Goal: Task Accomplishment & Management: Manage account settings

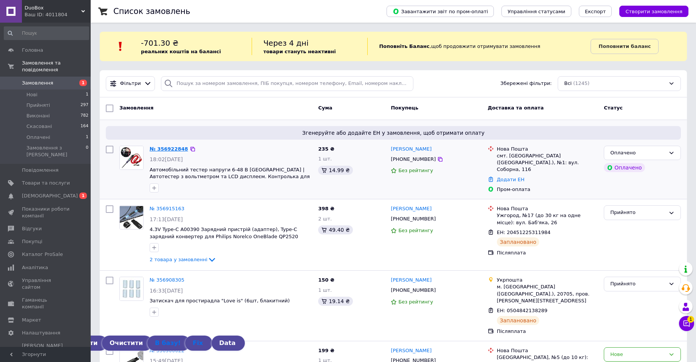
click at [169, 150] on link "№ 356922848" at bounding box center [169, 149] width 39 height 6
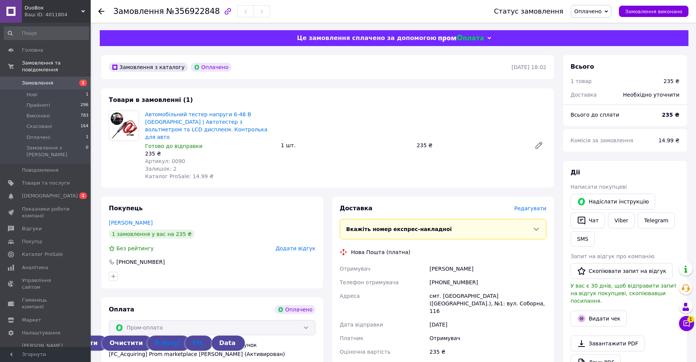
click at [594, 13] on span "Оплачено" at bounding box center [587, 11] width 27 height 6
click at [593, 26] on li "Прийнято" at bounding box center [591, 26] width 40 height 11
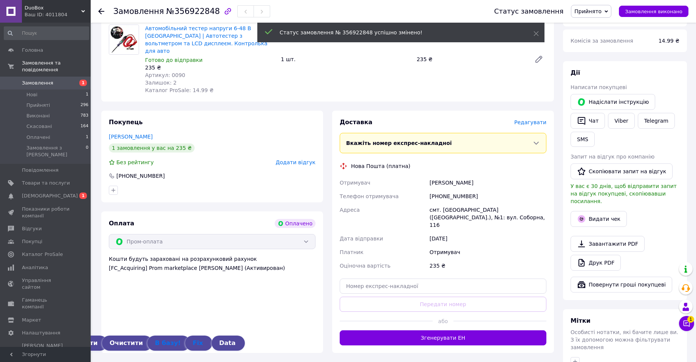
scroll to position [101, 0]
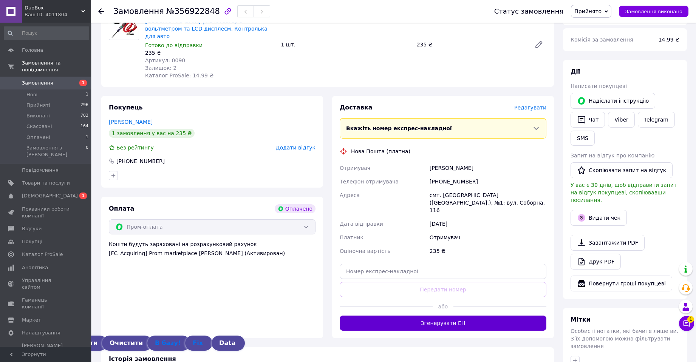
click at [429, 316] on button "Згенерувати ЕН" at bounding box center [443, 323] width 207 height 15
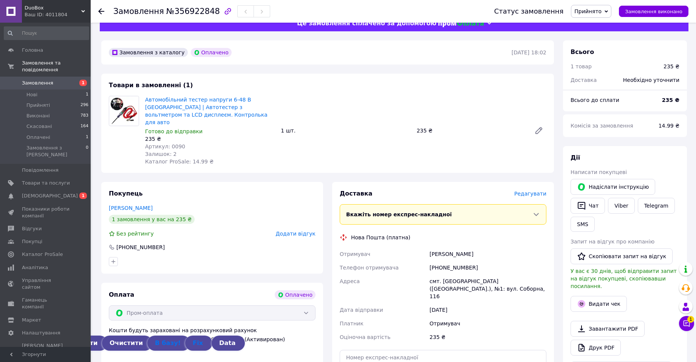
scroll to position [0, 0]
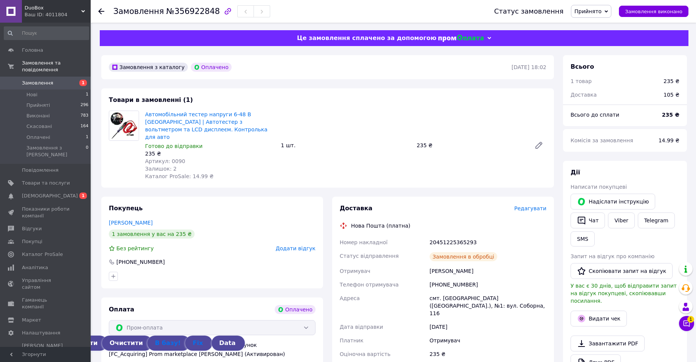
click at [186, 10] on span "№356922848" at bounding box center [193, 11] width 54 height 9
copy span "356922848"
click at [46, 193] on span "[DEMOGRAPHIC_DATA]" at bounding box center [50, 196] width 56 height 7
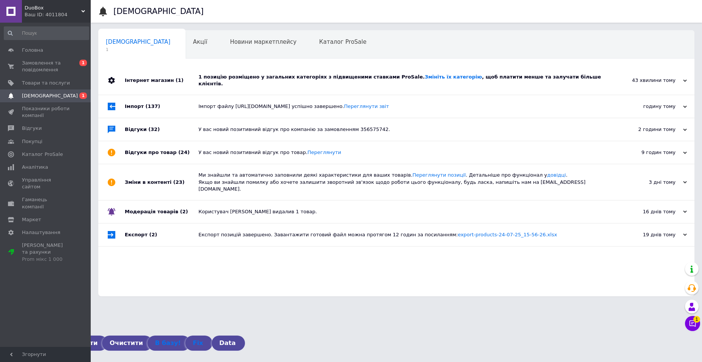
click at [272, 84] on div "1 позицію розміщено у загальних категоріях з підвищеними ставками ProSale. Змін…" at bounding box center [404, 80] width 413 height 29
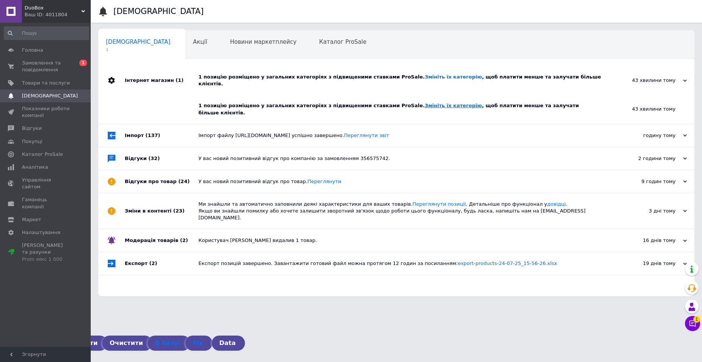
click at [424, 103] on link "Змініть їх категорію" at bounding box center [452, 106] width 57 height 6
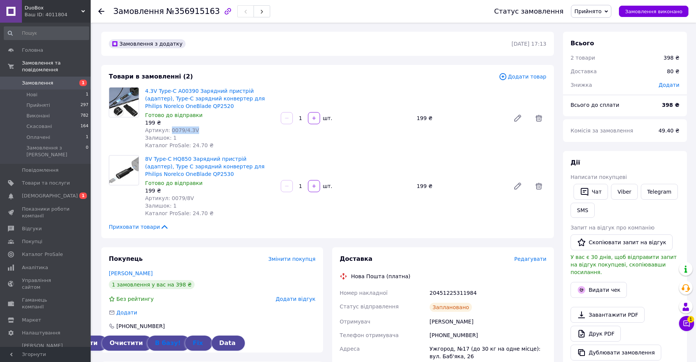
drag, startPoint x: 167, startPoint y: 131, endPoint x: 203, endPoint y: 133, distance: 35.2
click at [203, 133] on div "Артикул: 0079/4.3V" at bounding box center [210, 131] width 130 height 8
copy span "0079/4.3V"
drag, startPoint x: 167, startPoint y: 198, endPoint x: 201, endPoint y: 200, distance: 34.0
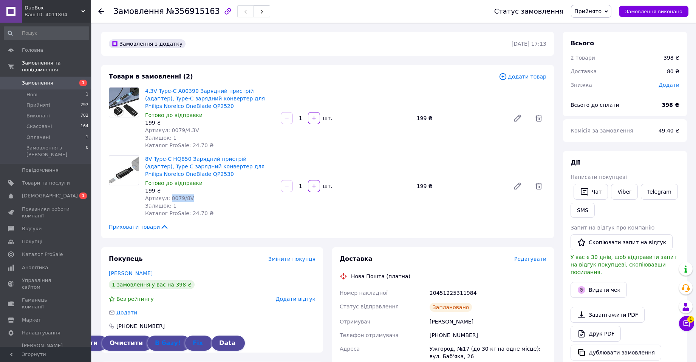
click at [201, 200] on div "Артикул: 0079/8V" at bounding box center [210, 199] width 130 height 8
copy span "0079/8V"
drag, startPoint x: 459, startPoint y: 293, endPoint x: 478, endPoint y: 294, distance: 19.7
click at [478, 294] on div "20451225311984" at bounding box center [488, 293] width 120 height 14
copy div "1984"
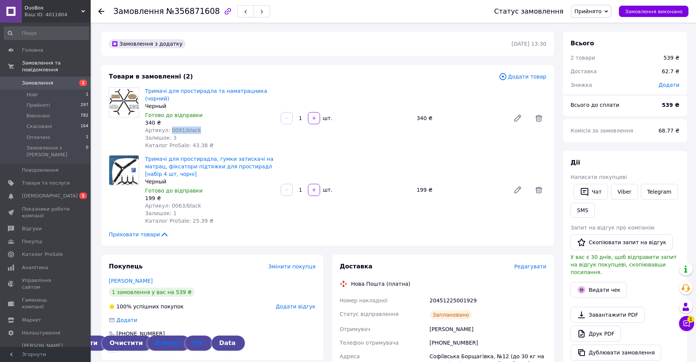
drag, startPoint x: 167, startPoint y: 123, endPoint x: 198, endPoint y: 124, distance: 31.0
click at [198, 127] on div "Артикул: 0091/black" at bounding box center [210, 131] width 130 height 8
copy span "0091/black"
drag, startPoint x: 167, startPoint y: 198, endPoint x: 201, endPoint y: 201, distance: 34.1
click at [201, 202] on div "Артикул: 0063/black" at bounding box center [210, 206] width 130 height 8
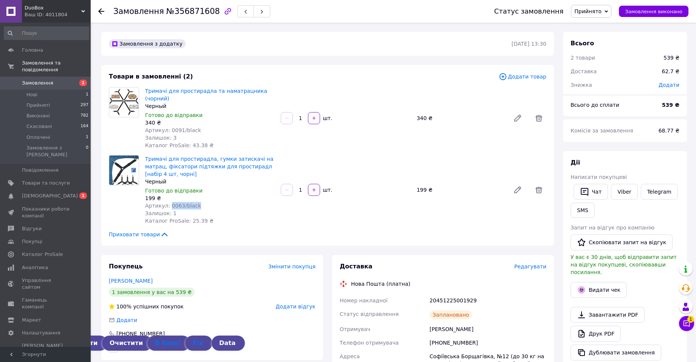
copy span "0063/black"
drag, startPoint x: 459, startPoint y: 293, endPoint x: 478, endPoint y: 293, distance: 19.3
click at [478, 294] on div "20451225001929" at bounding box center [488, 301] width 120 height 14
copy div "1929"
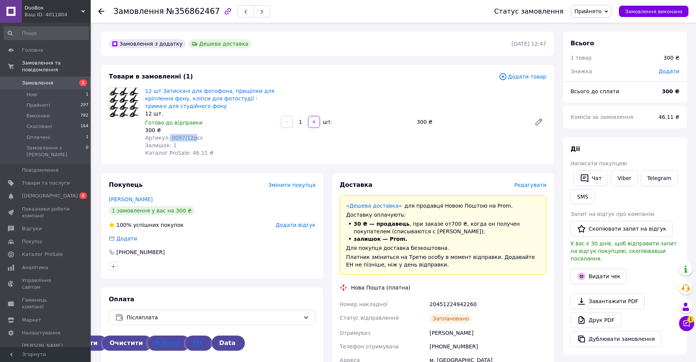
drag, startPoint x: 166, startPoint y: 137, endPoint x: 203, endPoint y: 139, distance: 37.1
click at [190, 137] on span "Артикул: 0097/12pcs" at bounding box center [174, 138] width 58 height 6
drag, startPoint x: 199, startPoint y: 139, endPoint x: 168, endPoint y: 138, distance: 30.6
click at [168, 138] on div "Артикул: 0097/12pcs" at bounding box center [210, 138] width 130 height 8
copy span "0097/12pcs"
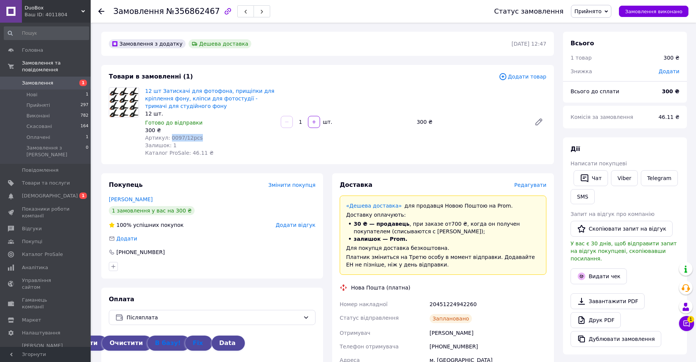
scroll to position [101, 0]
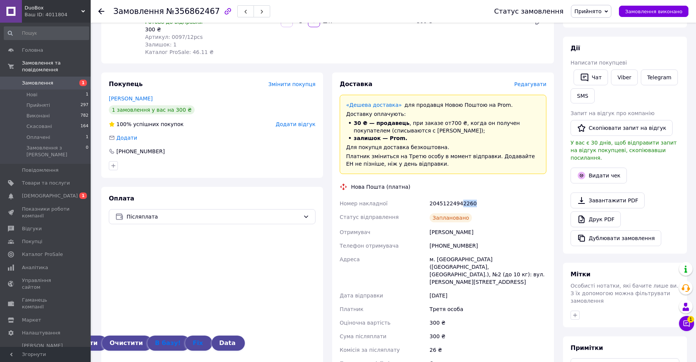
drag, startPoint x: 458, startPoint y: 204, endPoint x: 473, endPoint y: 205, distance: 14.8
click at [473, 205] on div "20451224942260" at bounding box center [488, 204] width 120 height 14
copy div "2260"
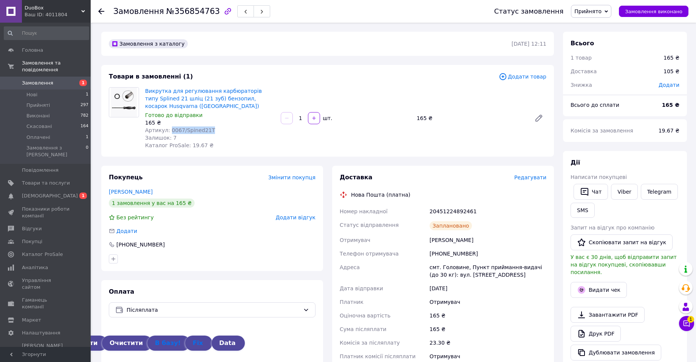
drag, startPoint x: 168, startPoint y: 130, endPoint x: 214, endPoint y: 132, distance: 46.5
click at [214, 132] on div "Артикул: 0067/Spined21T" at bounding box center [210, 131] width 130 height 8
copy span "0067/Spined21T"
drag, startPoint x: 458, startPoint y: 212, endPoint x: 484, endPoint y: 211, distance: 25.3
click at [484, 211] on div "20451224892461" at bounding box center [488, 212] width 120 height 14
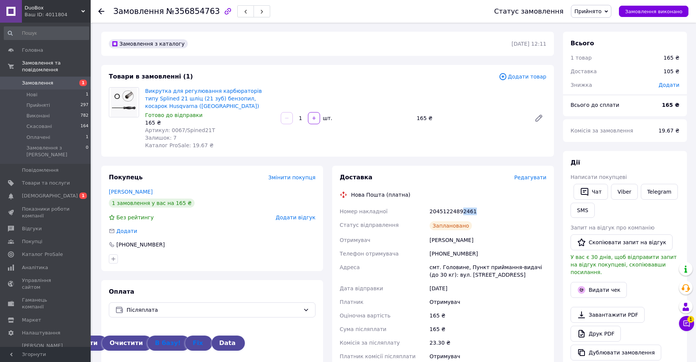
copy div "2461"
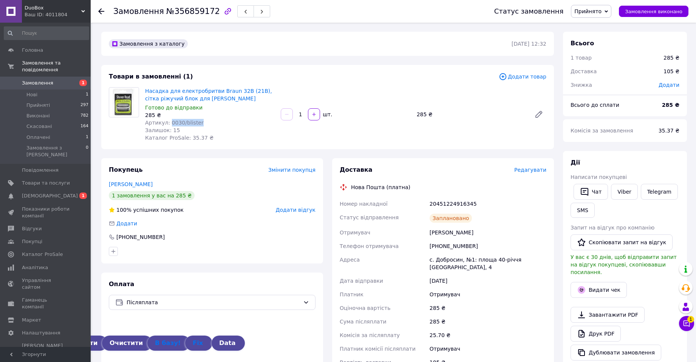
drag, startPoint x: 168, startPoint y: 123, endPoint x: 197, endPoint y: 126, distance: 28.9
click at [197, 126] on div "Артикул: 0030/blister" at bounding box center [210, 123] width 130 height 8
copy span "0030/blister"
drag, startPoint x: 458, startPoint y: 205, endPoint x: 475, endPoint y: 205, distance: 17.0
click at [475, 205] on div "20451224916345" at bounding box center [488, 204] width 120 height 14
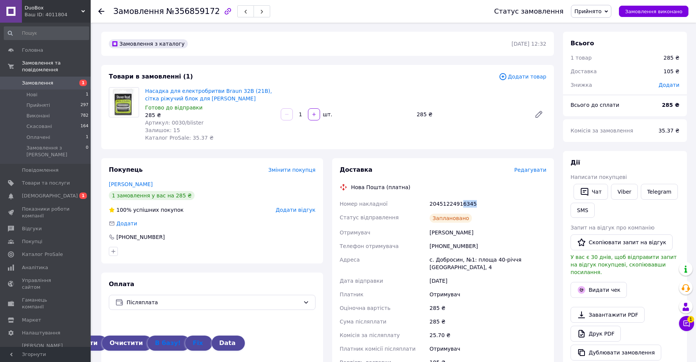
copy div "6345"
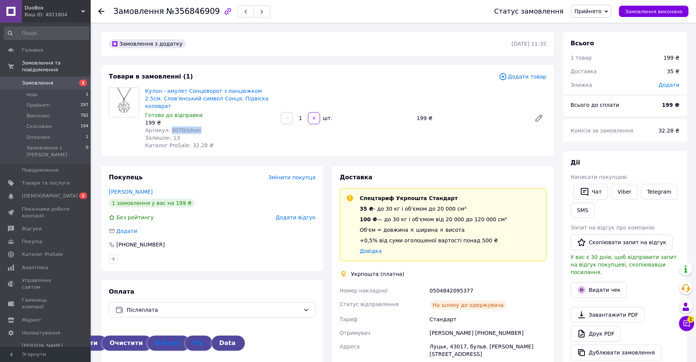
drag, startPoint x: 169, startPoint y: 122, endPoint x: 206, endPoint y: 121, distance: 37.0
click at [206, 127] on div "Артикул: 0070/silver" at bounding box center [210, 131] width 130 height 8
copy span "0070/silver"
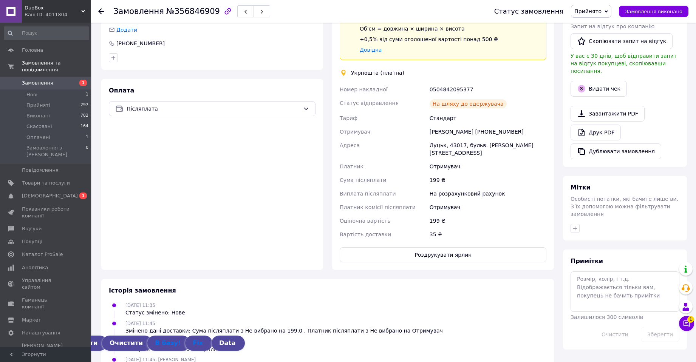
scroll to position [101, 0]
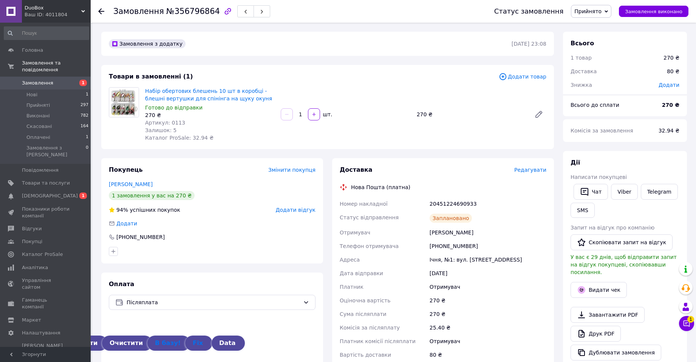
click at [167, 122] on span "Артикул: 0113" at bounding box center [165, 123] width 40 height 6
copy span "0113"
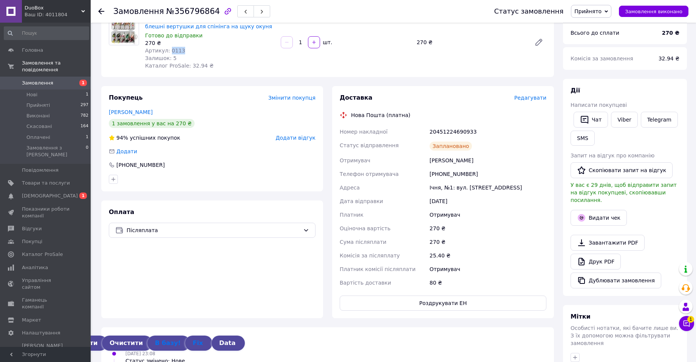
scroll to position [101, 0]
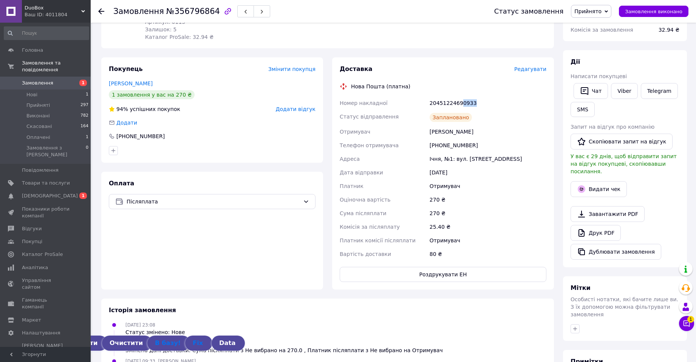
drag, startPoint x: 458, startPoint y: 101, endPoint x: 472, endPoint y: 101, distance: 13.2
click at [472, 101] on div "20451224690933" at bounding box center [488, 103] width 120 height 14
copy div "0933"
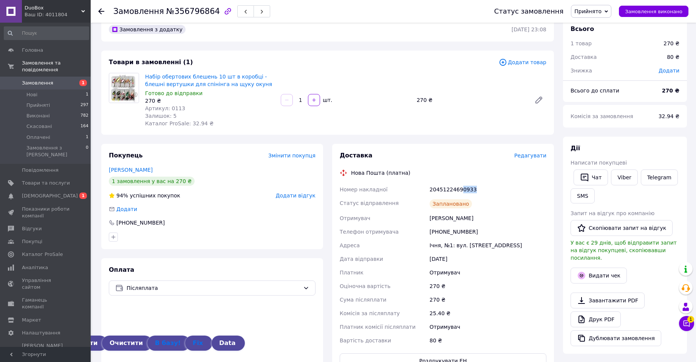
scroll to position [0, 0]
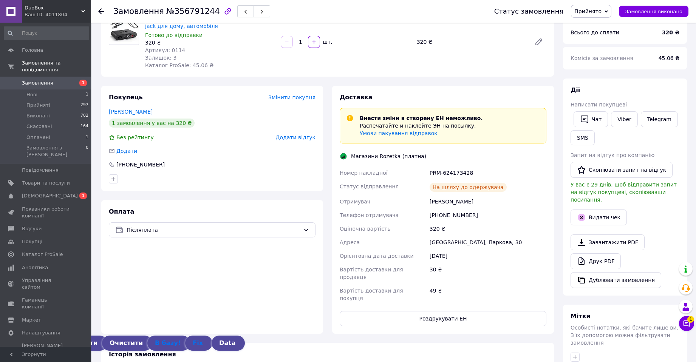
scroll to position [101, 0]
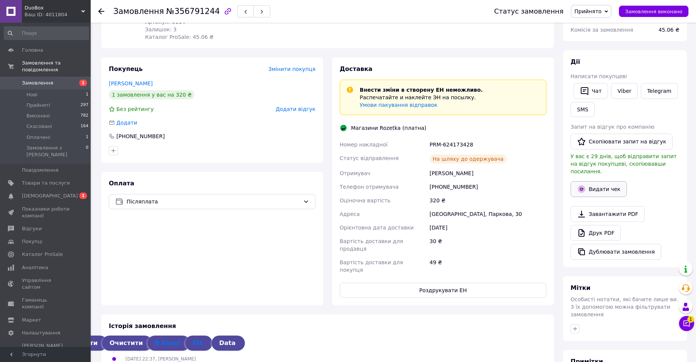
click at [597, 183] on button "Видати чек" at bounding box center [599, 189] width 56 height 16
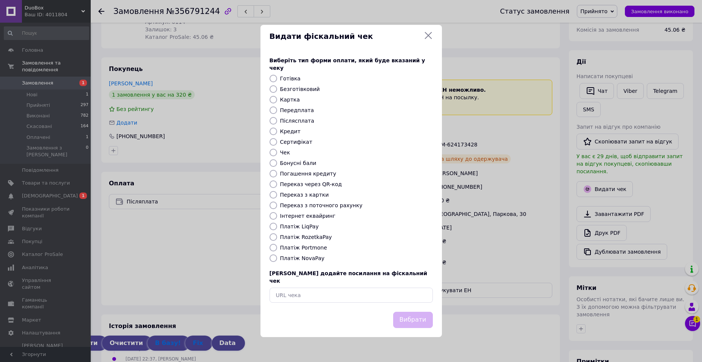
click at [308, 235] on label "Платіж RozetkaPay" at bounding box center [306, 237] width 52 height 6
click at [277, 235] on input "Платіж RozetkaPay" at bounding box center [273, 238] width 8 height 8
radio input "true"
click at [411, 312] on button "Вибрати" at bounding box center [413, 320] width 40 height 16
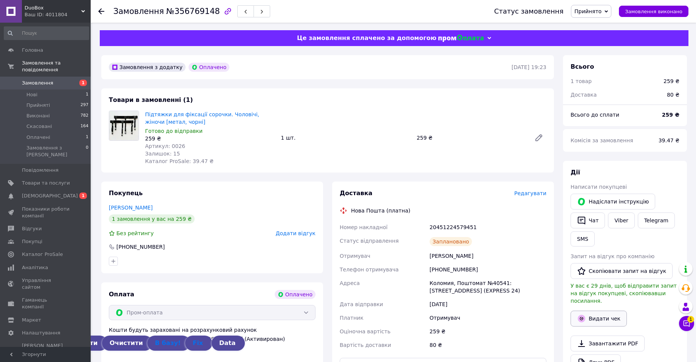
click at [605, 313] on button "Видати чек" at bounding box center [599, 319] width 56 height 16
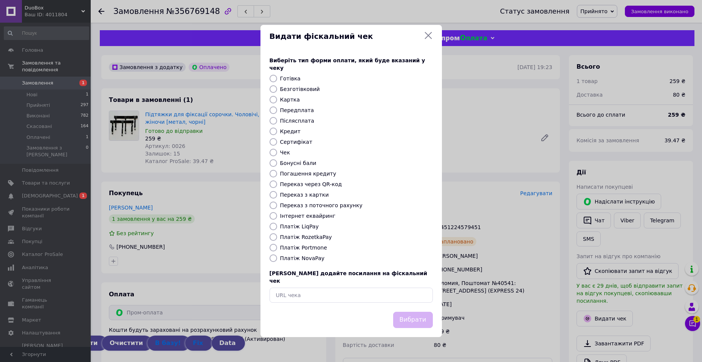
click at [314, 238] on label "Платіж RozetkaPay" at bounding box center [306, 237] width 52 height 6
click at [277, 238] on input "Платіж RozetkaPay" at bounding box center [273, 238] width 8 height 8
radio input "true"
click at [404, 317] on button "Вибрати" at bounding box center [413, 320] width 40 height 16
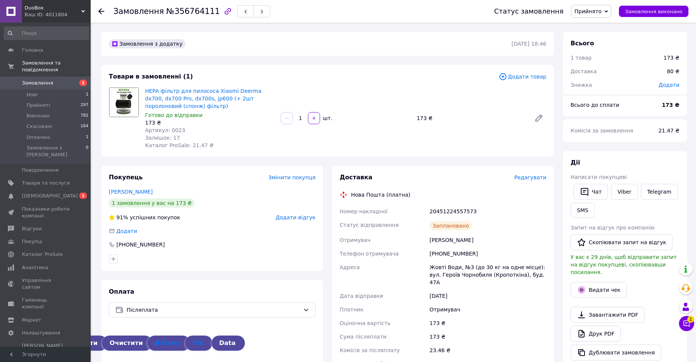
click at [169, 129] on span "Артикул: 0023" at bounding box center [165, 130] width 40 height 6
copy span "0023"
click at [460, 208] on div "20451224557573" at bounding box center [488, 212] width 120 height 14
drag, startPoint x: 459, startPoint y: 209, endPoint x: 471, endPoint y: 209, distance: 11.7
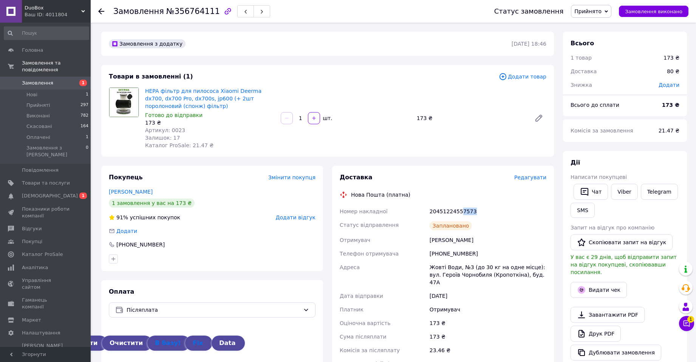
click at [471, 209] on div "20451224557573" at bounding box center [488, 212] width 120 height 14
copy div "7573"
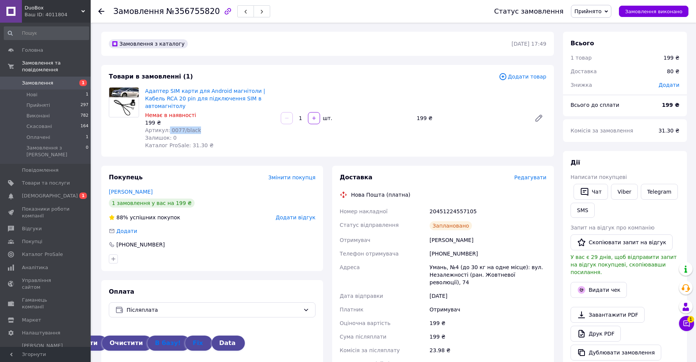
drag, startPoint x: 169, startPoint y: 121, endPoint x: 192, endPoint y: 121, distance: 23.8
click at [192, 127] on span "Артикул: 0077/black" at bounding box center [173, 130] width 56 height 6
drag, startPoint x: 458, startPoint y: 203, endPoint x: 470, endPoint y: 204, distance: 12.5
click at [470, 205] on div "20451224557105" at bounding box center [488, 212] width 120 height 14
copy div "7105"
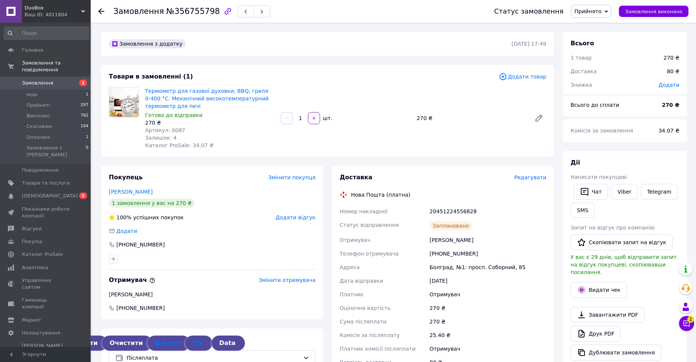
drag, startPoint x: 297, startPoint y: 118, endPoint x: 304, endPoint y: 118, distance: 7.2
click at [304, 118] on input "1" at bounding box center [300, 119] width 12 height 6
click at [179, 130] on div "Артикул: 0087" at bounding box center [210, 131] width 130 height 8
click at [173, 132] on span "Артикул: 0087" at bounding box center [165, 130] width 40 height 6
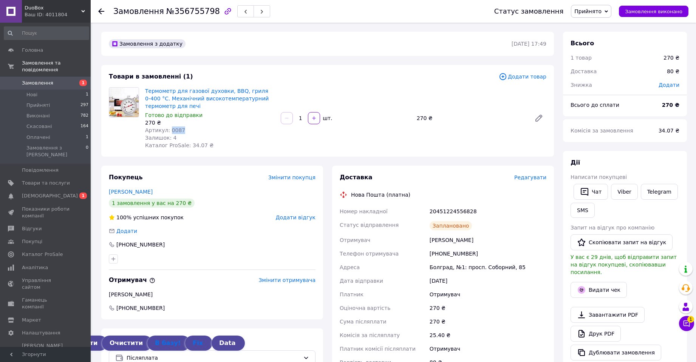
click at [173, 132] on span "Артикул: 0087" at bounding box center [165, 130] width 40 height 6
copy span "0087"
drag, startPoint x: 457, startPoint y: 211, endPoint x: 470, endPoint y: 209, distance: 13.0
click at [470, 209] on div "20451224556828" at bounding box center [488, 212] width 120 height 14
copy div "6828"
